Goal: Check status

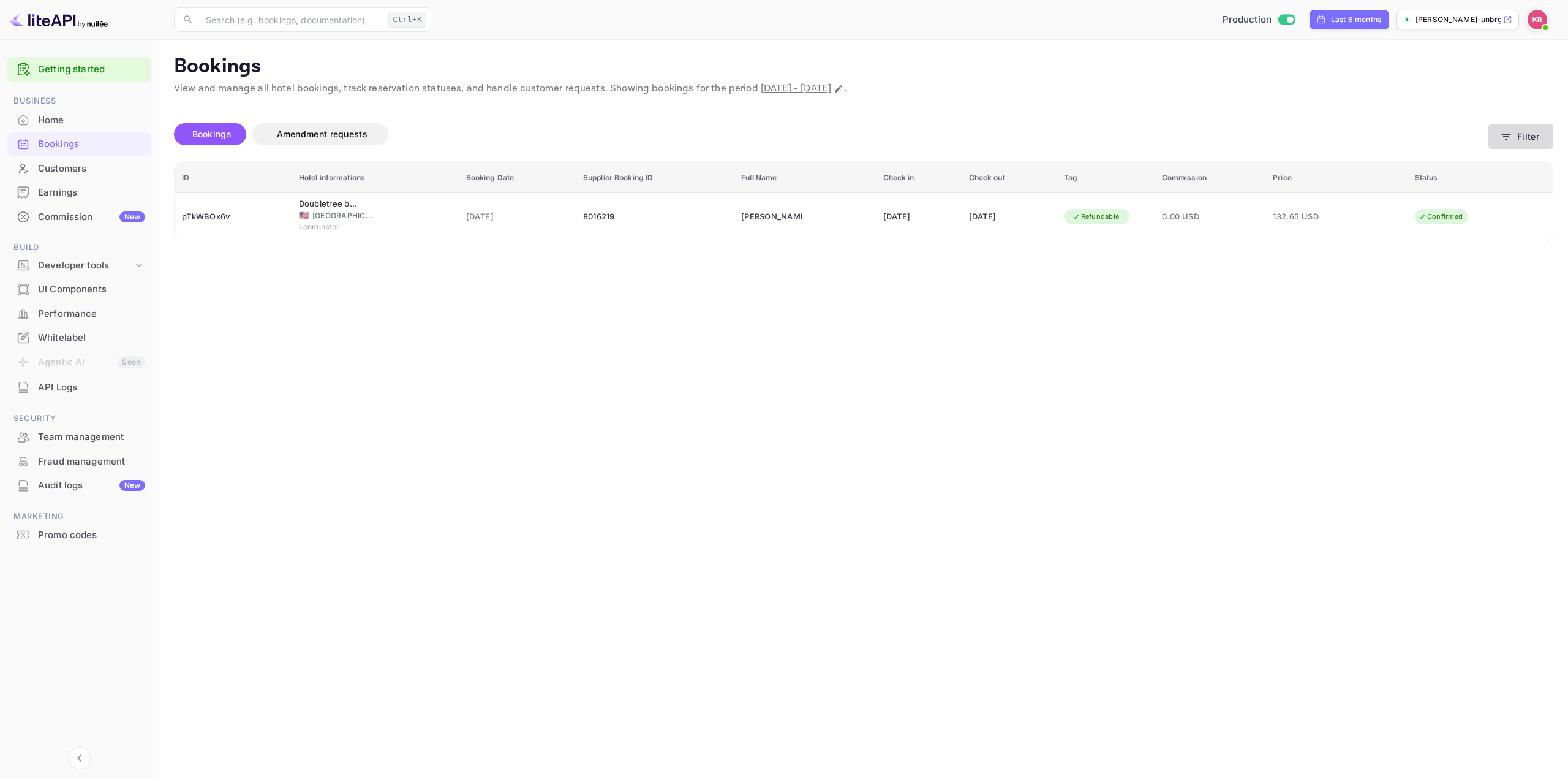
click at [1524, 133] on button "Filter" at bounding box center [1520, 136] width 65 height 25
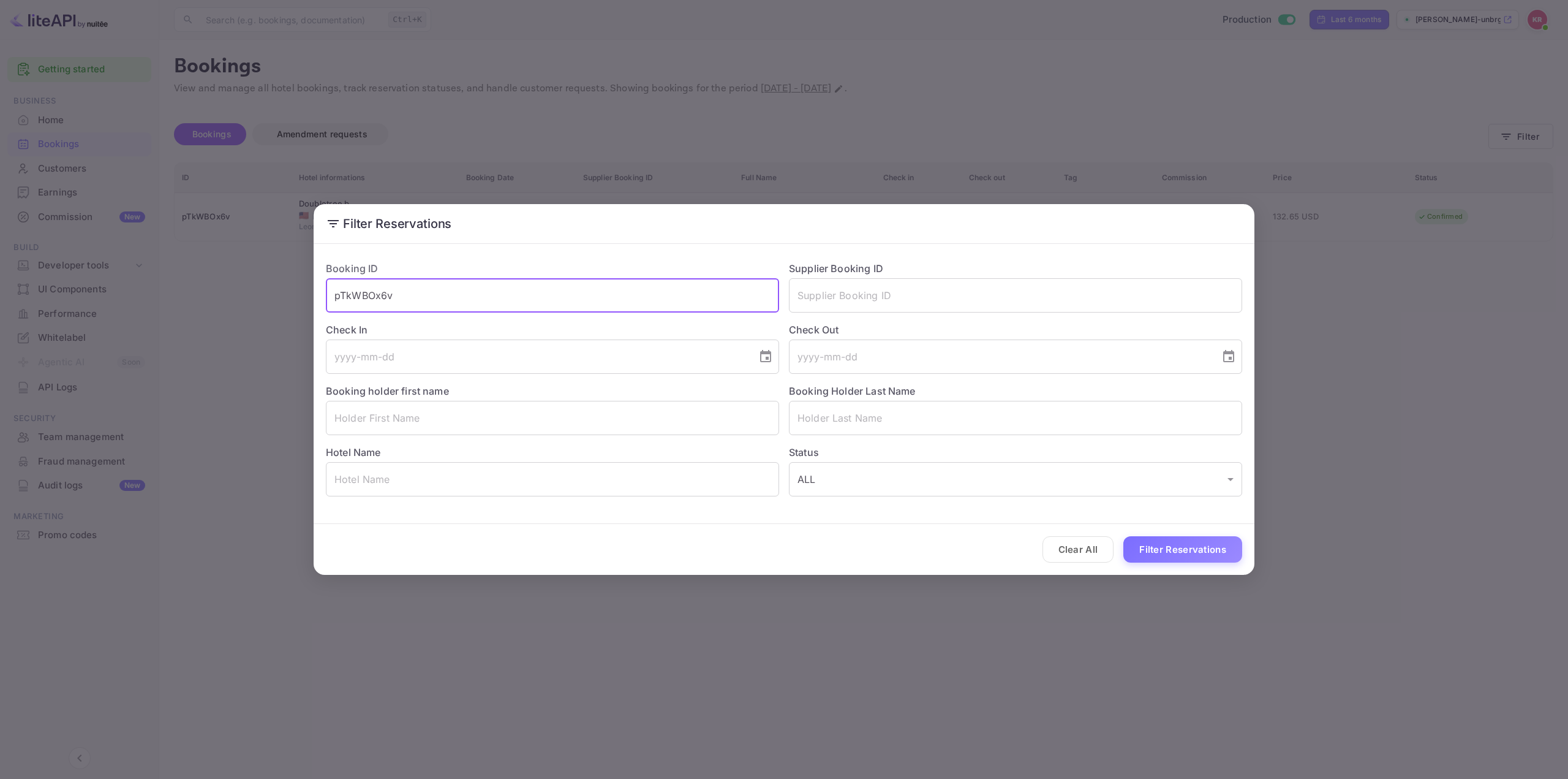
drag, startPoint x: 421, startPoint y: 299, endPoint x: 253, endPoint y: 312, distance: 168.5
click at [233, 294] on div "Filter Reservations Booking ID pTkWBOx6v ​ Supplier Booking ID ​ Check In ​ Che…" at bounding box center [784, 390] width 1568 height 779
paste input "dcZ_biqFr"
type input "dcZ_biqFr"
click at [1151, 544] on button "Filter Reservations" at bounding box center [1183, 550] width 119 height 27
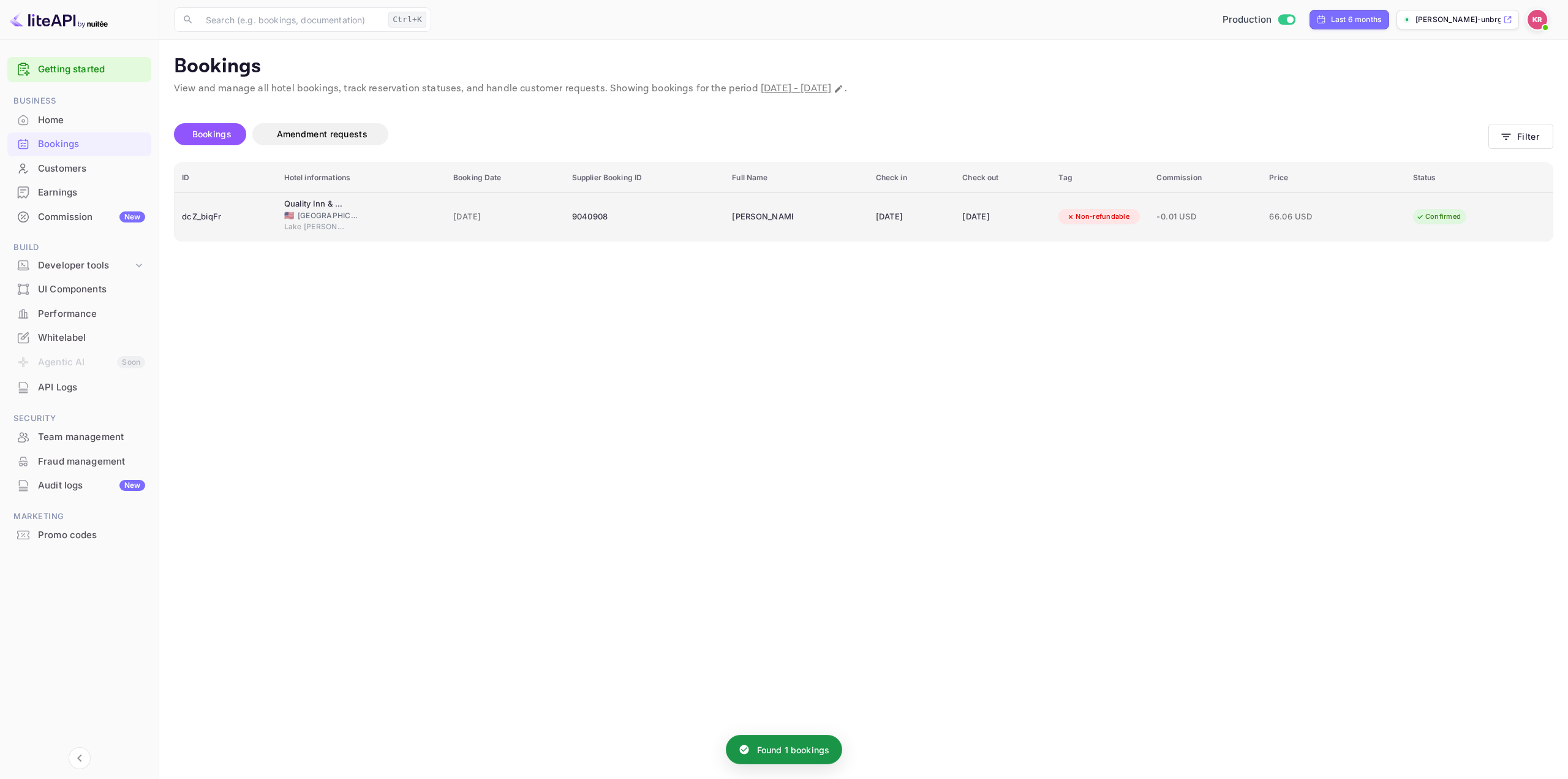
click at [1214, 219] on span "-0.01 USD" at bounding box center [1205, 217] width 98 height 13
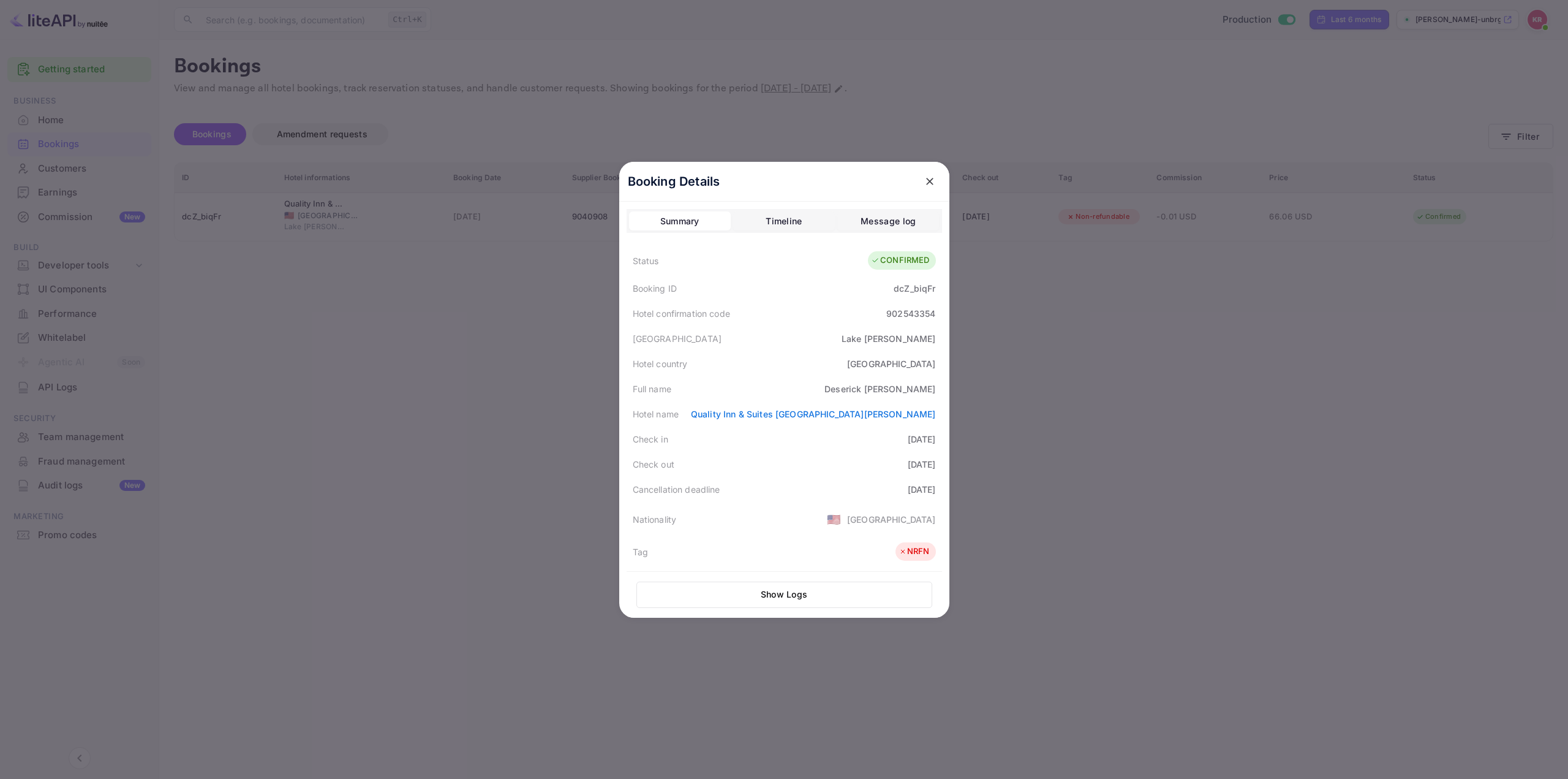
click at [899, 315] on div "902543354" at bounding box center [910, 313] width 49 height 13
copy div "902543354"
click at [804, 385] on div "Full name [PERSON_NAME]" at bounding box center [784, 389] width 315 height 25
click at [1019, 312] on div at bounding box center [784, 390] width 1568 height 779
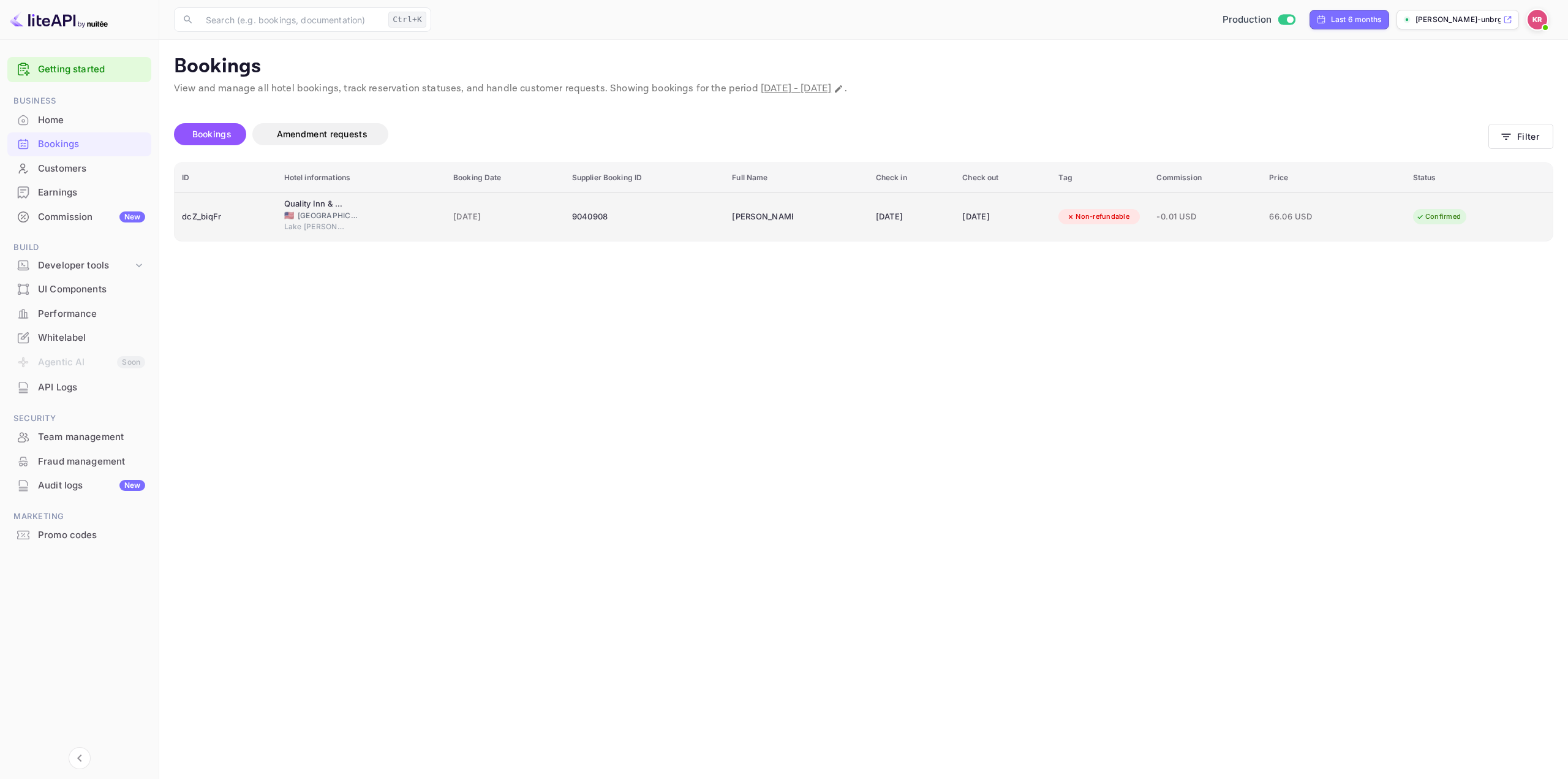
click at [1294, 219] on span "66.06 USD" at bounding box center [1299, 217] width 61 height 13
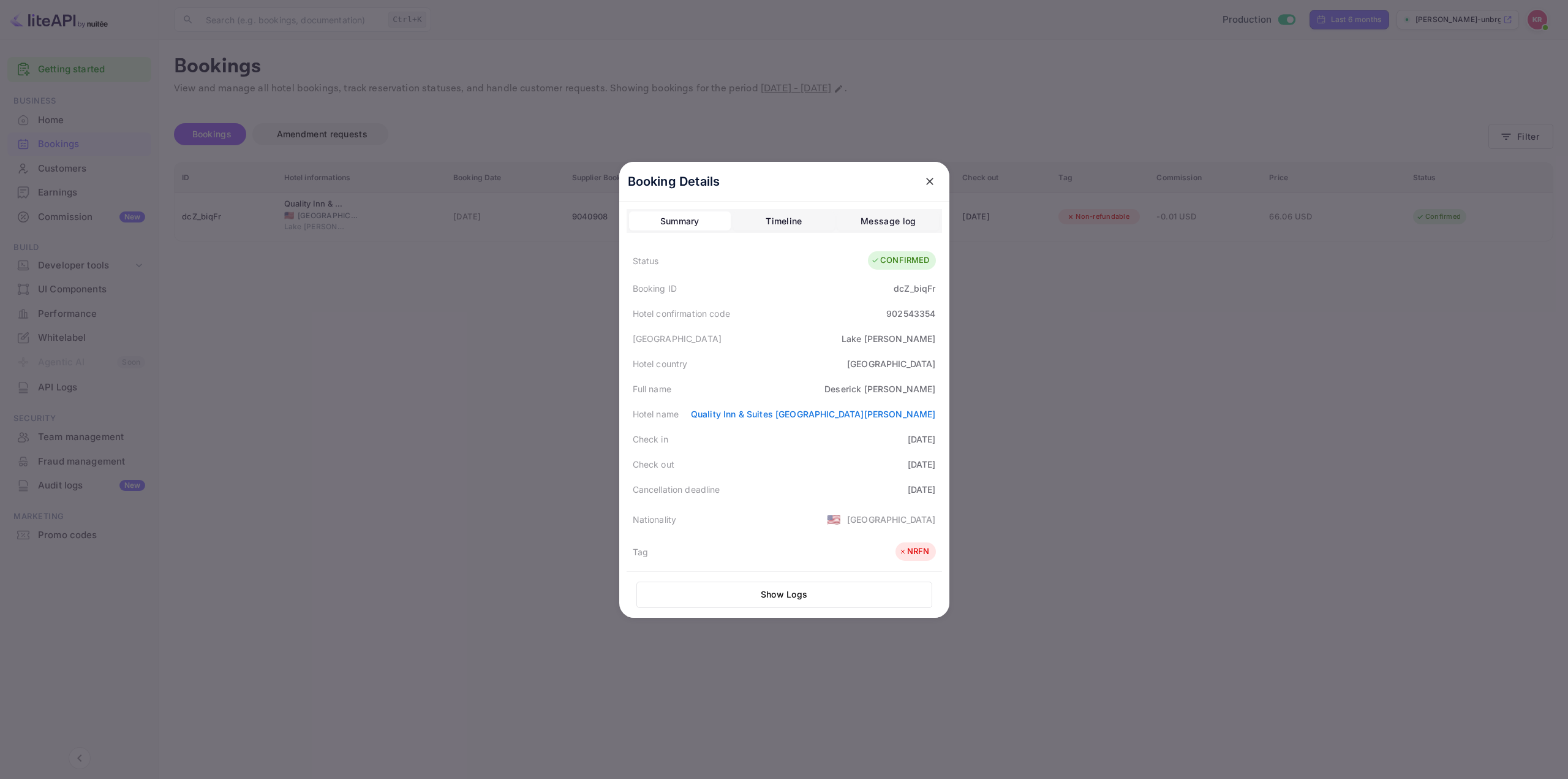
click at [912, 309] on div "902543354" at bounding box center [910, 313] width 49 height 13
copy div "902543354"
click at [910, 388] on div "[PERSON_NAME]" at bounding box center [879, 388] width 111 height 13
drag, startPoint x: 910, startPoint y: 388, endPoint x: 938, endPoint y: 388, distance: 28.0
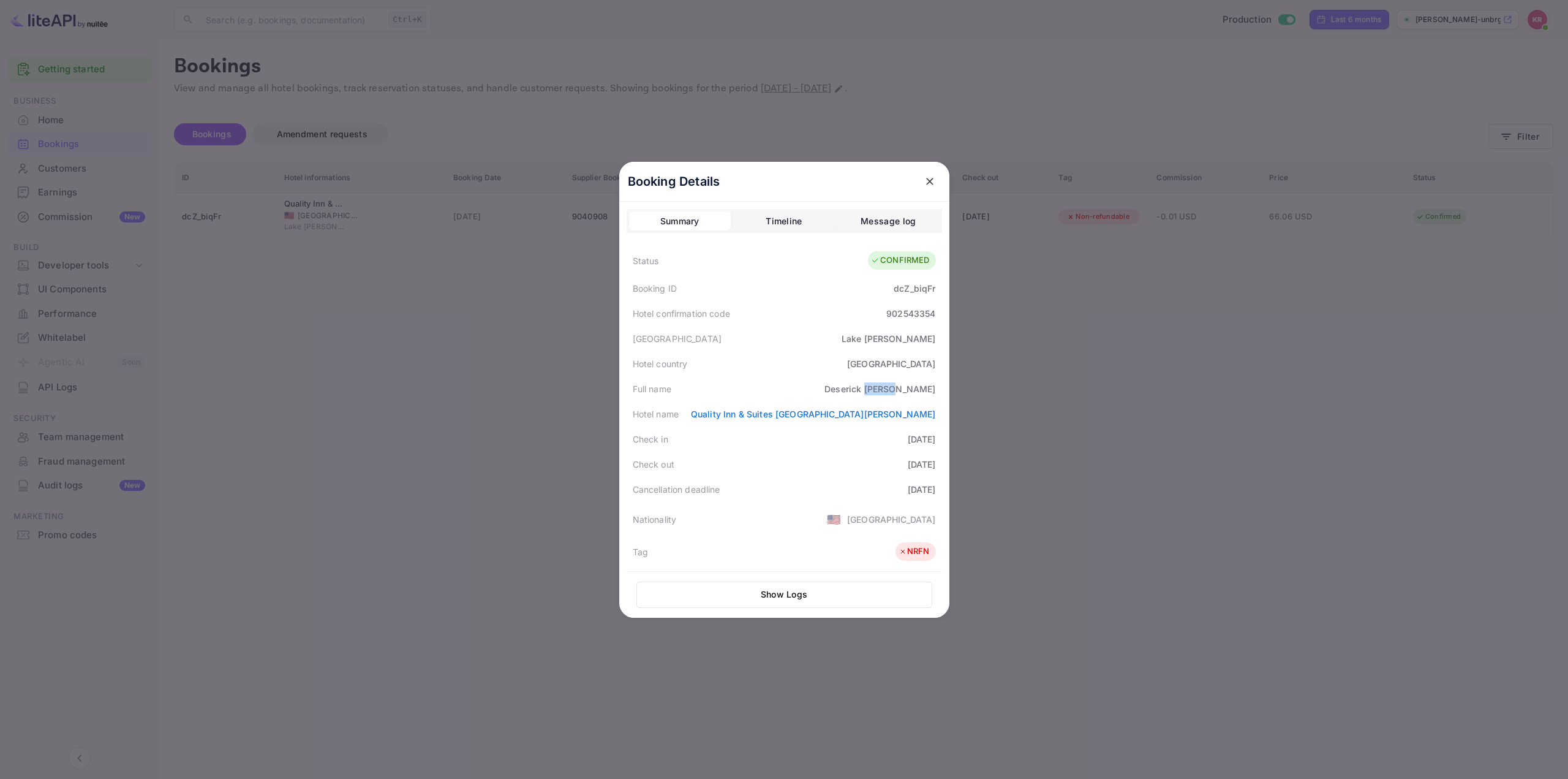
click at [911, 388] on div "[PERSON_NAME]" at bounding box center [879, 388] width 111 height 13
copy div "[PERSON_NAME]"
